Goal: Task Accomplishment & Management: Use online tool/utility

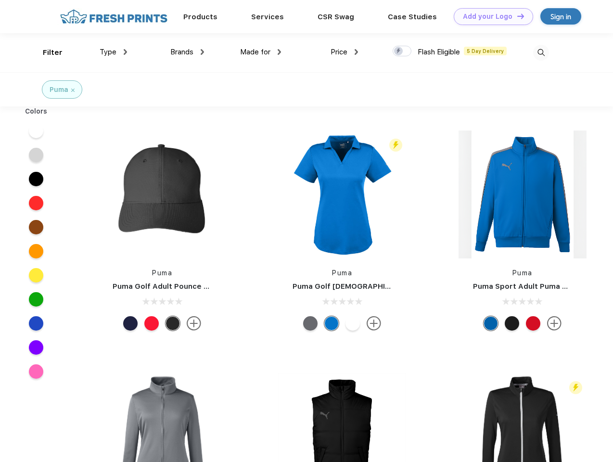
click at [490, 16] on link "Add your Logo Design Tool" at bounding box center [493, 16] width 79 height 17
click at [0, 0] on div "Design Tool" at bounding box center [0, 0] width 0 height 0
click at [517, 16] on link "Add your Logo Design Tool" at bounding box center [493, 16] width 79 height 17
click at [46, 52] on div "Filter" at bounding box center [53, 52] width 20 height 11
click at [114, 52] on span "Type" at bounding box center [108, 52] width 17 height 9
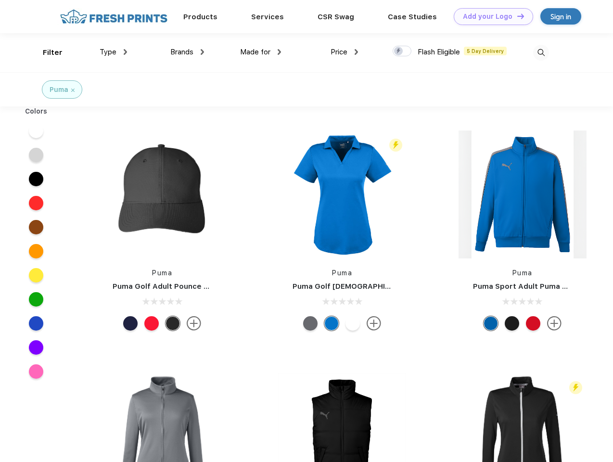
click at [187, 52] on span "Brands" at bounding box center [181, 52] width 23 height 9
click at [261, 52] on span "Made for" at bounding box center [255, 52] width 30 height 9
click at [345, 52] on span "Price" at bounding box center [339, 52] width 17 height 9
click at [403, 52] on div at bounding box center [402, 51] width 19 height 11
click at [399, 52] on input "checkbox" at bounding box center [396, 48] width 6 height 6
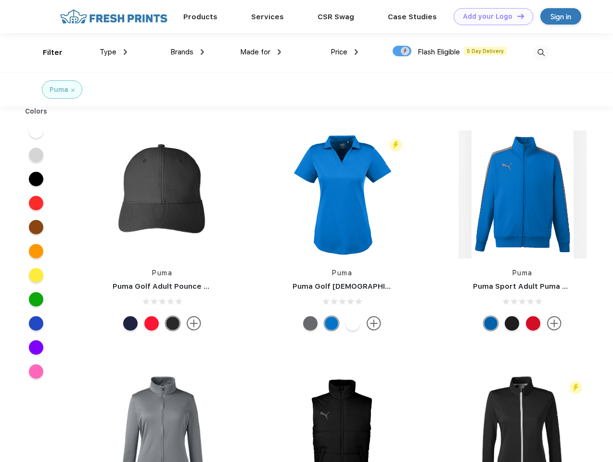
click at [541, 52] on img at bounding box center [541, 53] width 16 height 16
